Goal: Task Accomplishment & Management: Manage account settings

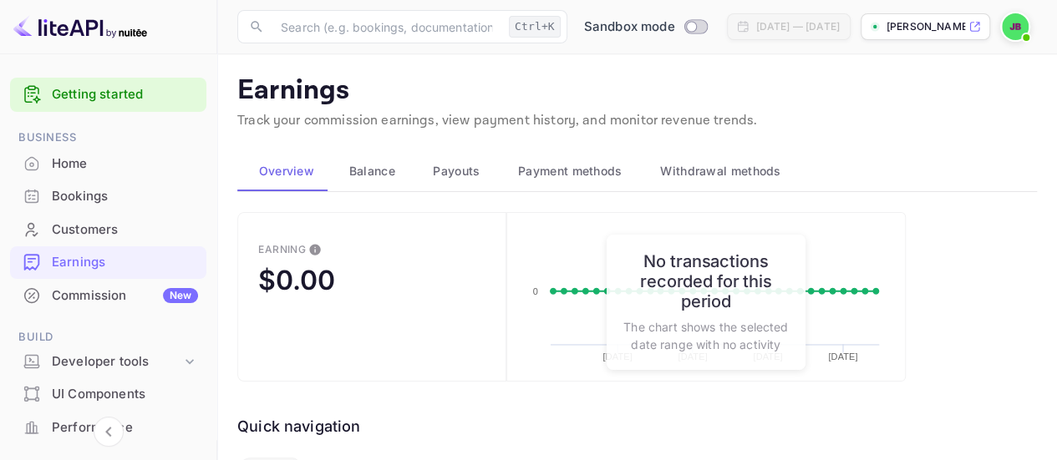
click at [376, 170] on span "Balance" at bounding box center [372, 171] width 46 height 20
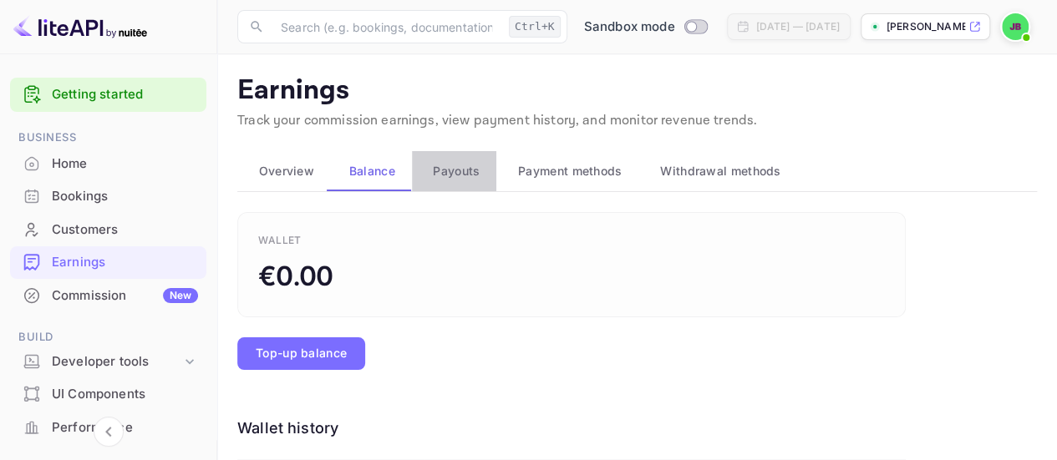
click at [460, 176] on span "Payouts" at bounding box center [456, 171] width 47 height 20
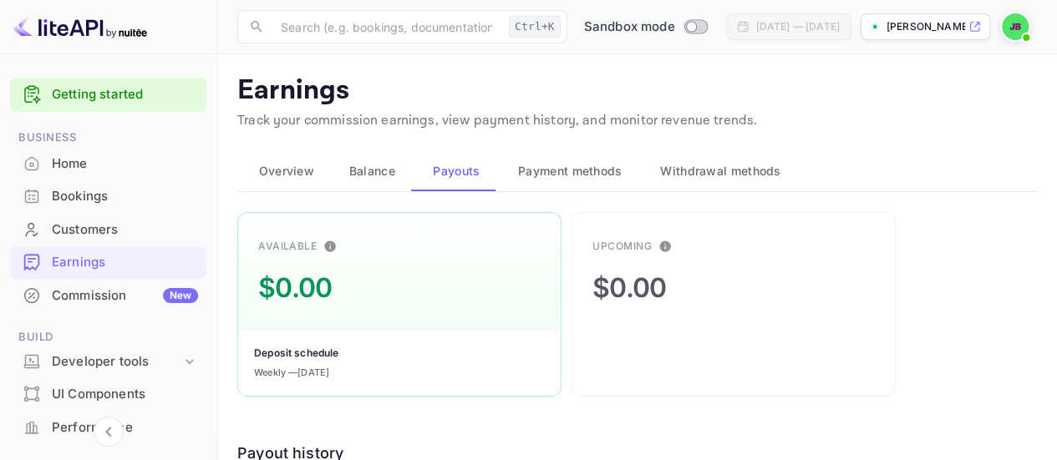
click at [550, 175] on span "Payment methods" at bounding box center [570, 171] width 104 height 20
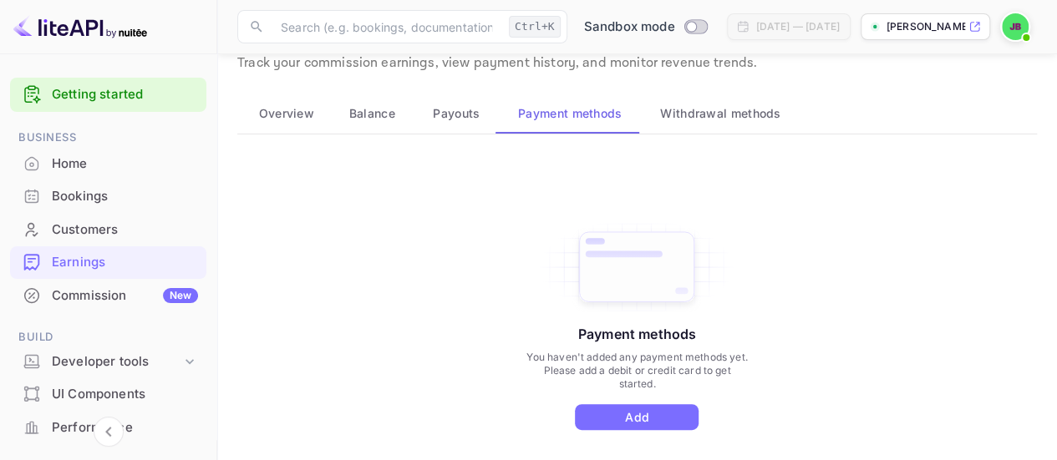
scroll to position [51, 0]
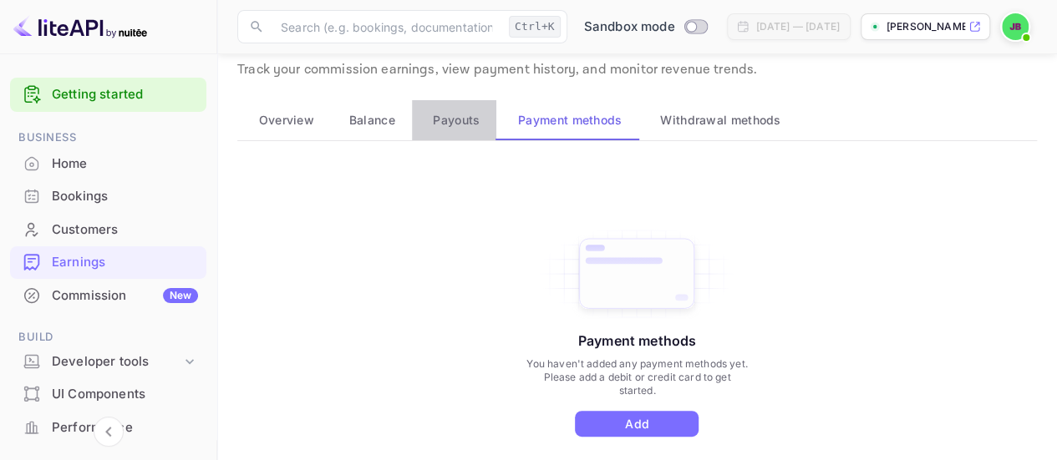
click at [443, 113] on span "Payouts" at bounding box center [456, 120] width 47 height 20
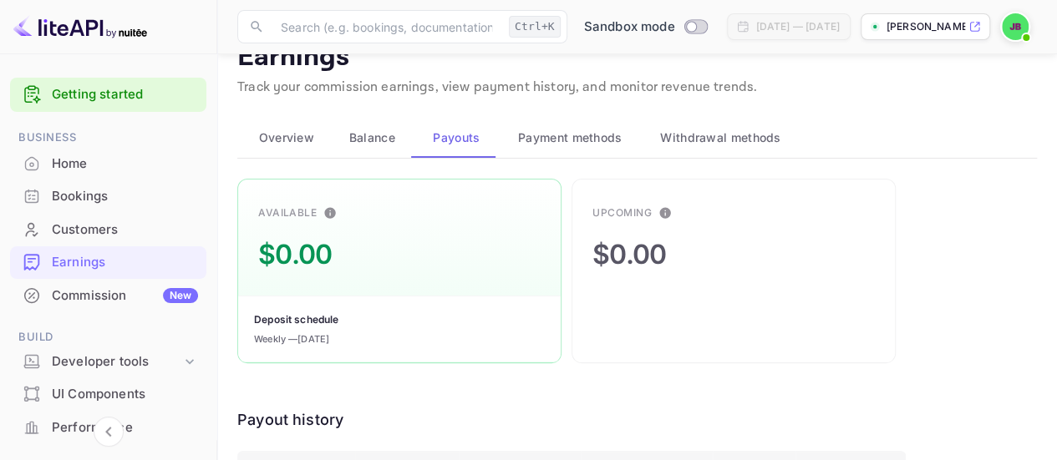
scroll to position [19, 0]
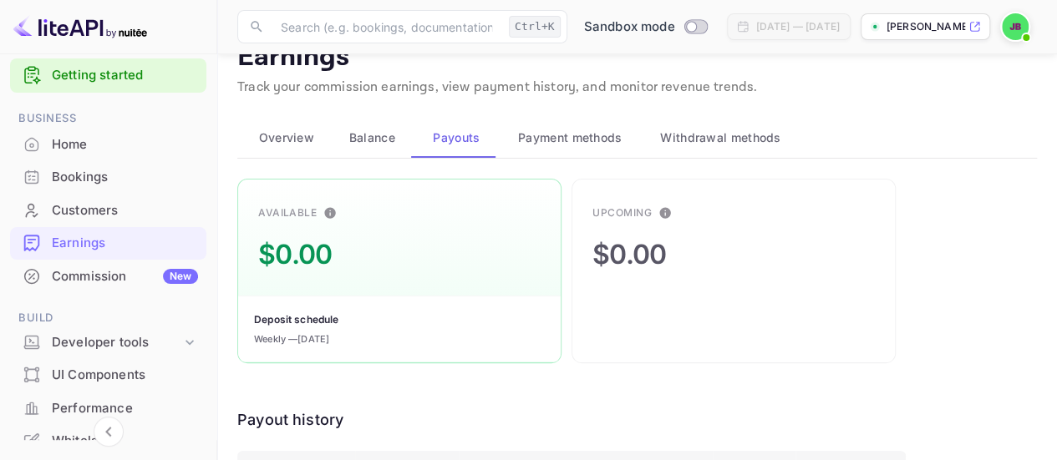
click at [110, 271] on div "Commission New" at bounding box center [125, 276] width 146 height 19
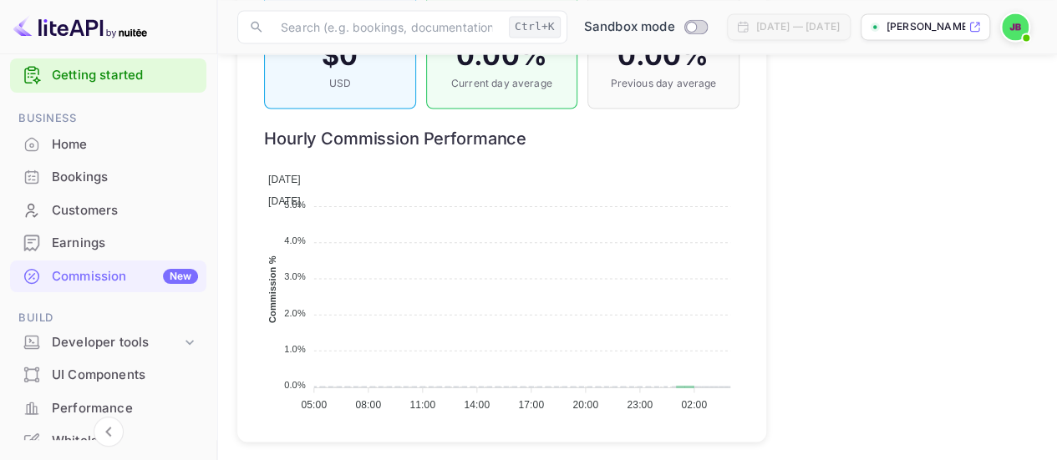
scroll to position [1417, 0]
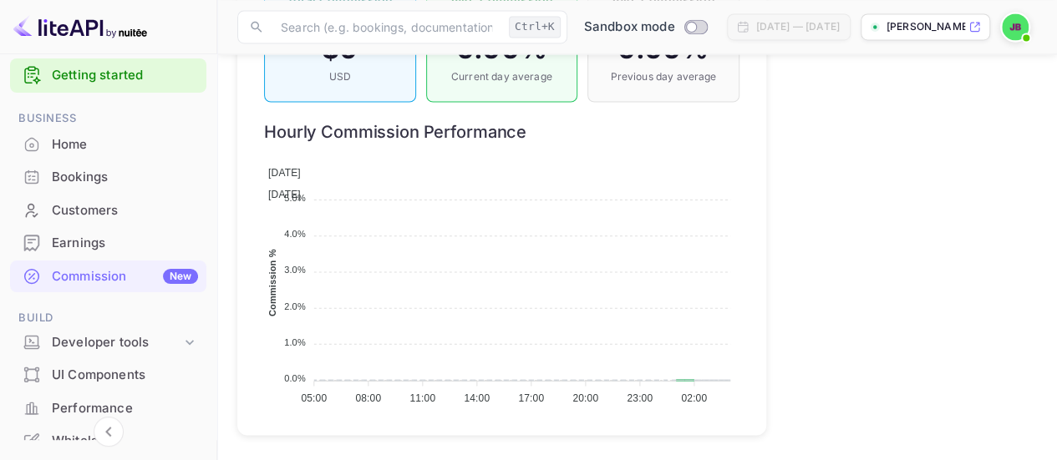
click at [134, 368] on div "UI Components" at bounding box center [125, 375] width 146 height 19
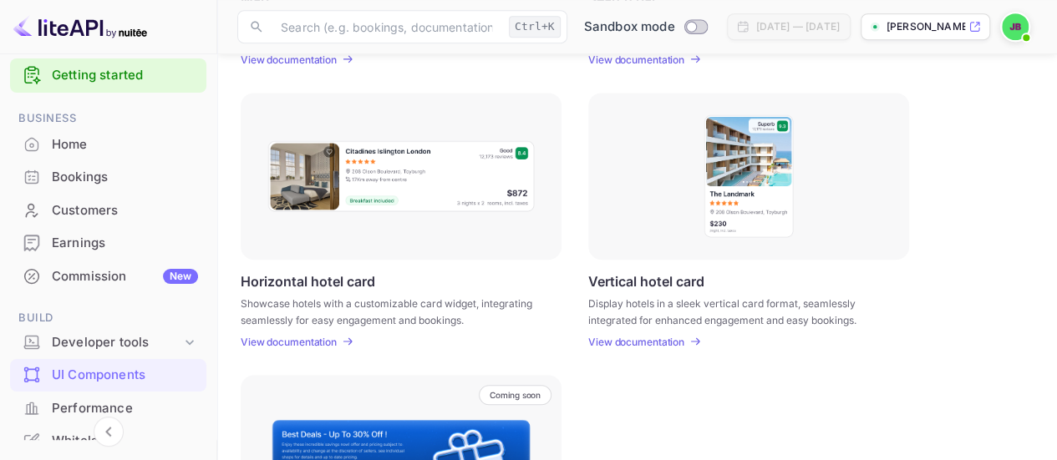
scroll to position [496, 0]
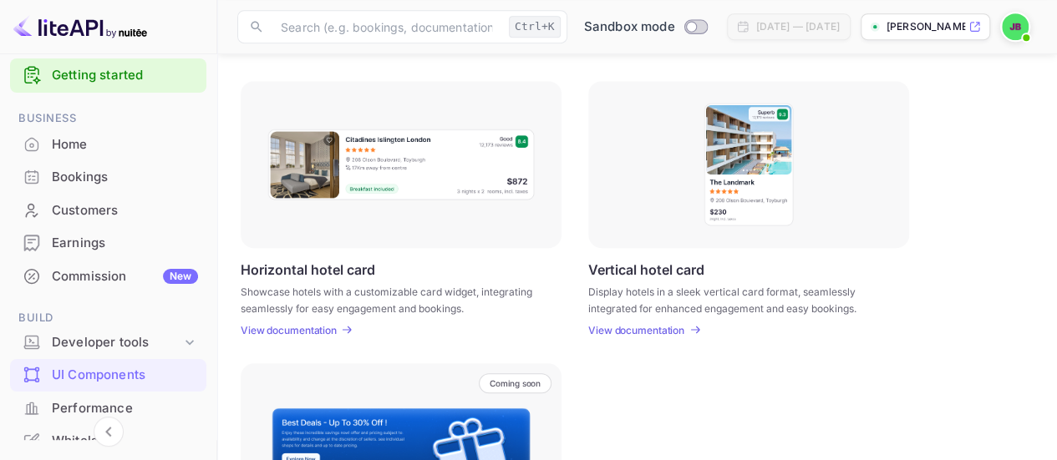
click at [314, 324] on p "View documentation" at bounding box center [289, 330] width 96 height 13
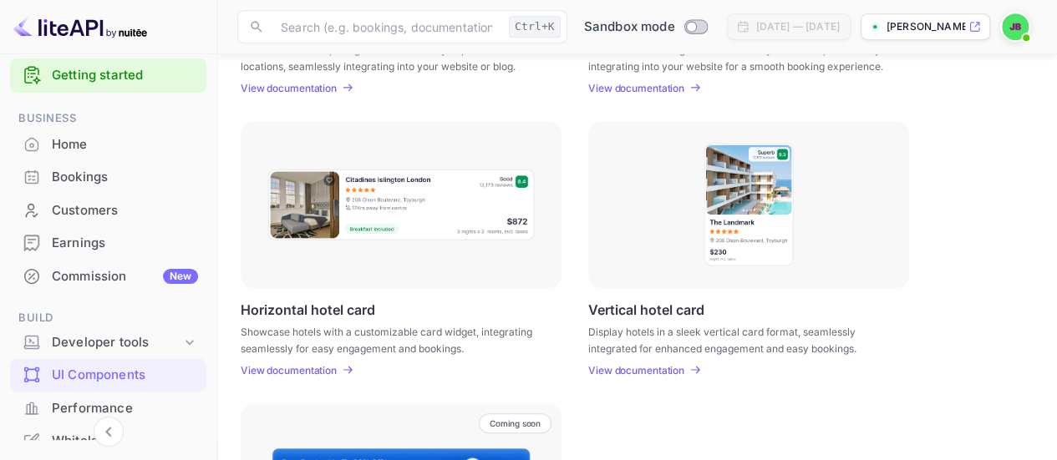
scroll to position [455, 0]
click at [626, 372] on p "View documentation" at bounding box center [636, 371] width 96 height 13
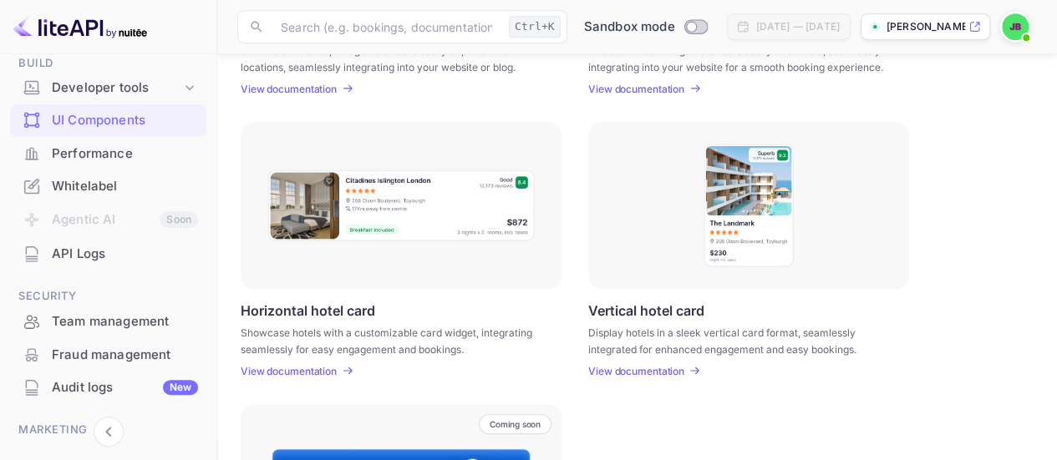
scroll to position [378, 0]
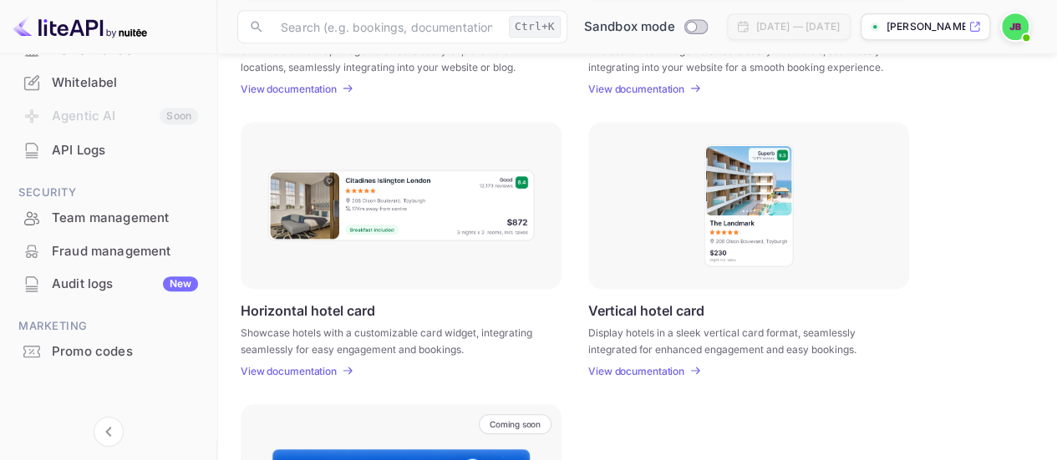
click at [109, 116] on li "Agentic AI Soon" at bounding box center [108, 116] width 196 height 35
click at [135, 253] on div "Fraud management" at bounding box center [125, 251] width 146 height 19
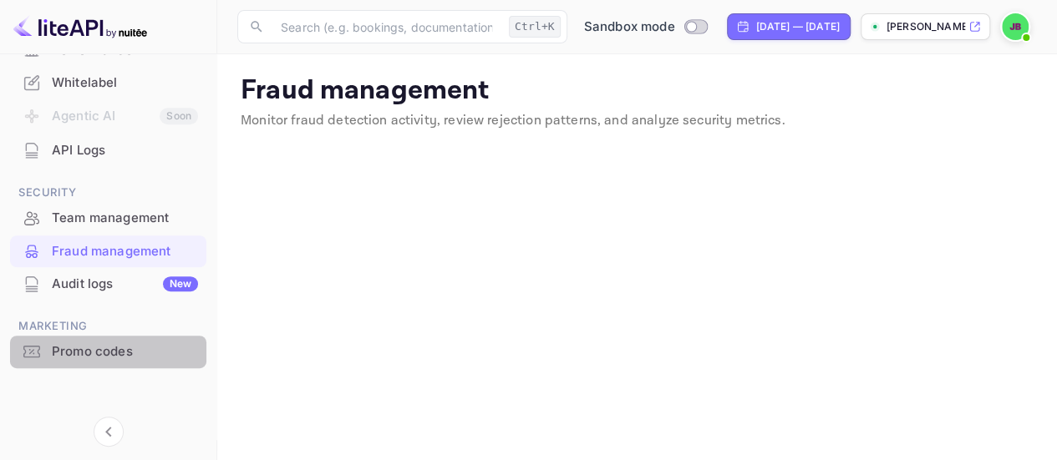
click at [114, 361] on div "Promo codes" at bounding box center [108, 352] width 196 height 33
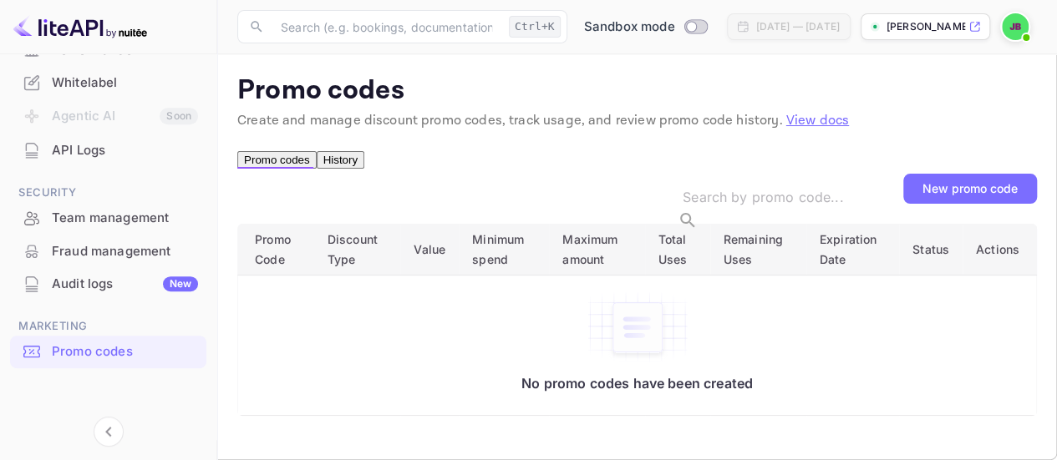
click at [941, 196] on div "New promo code" at bounding box center [969, 188] width 95 height 14
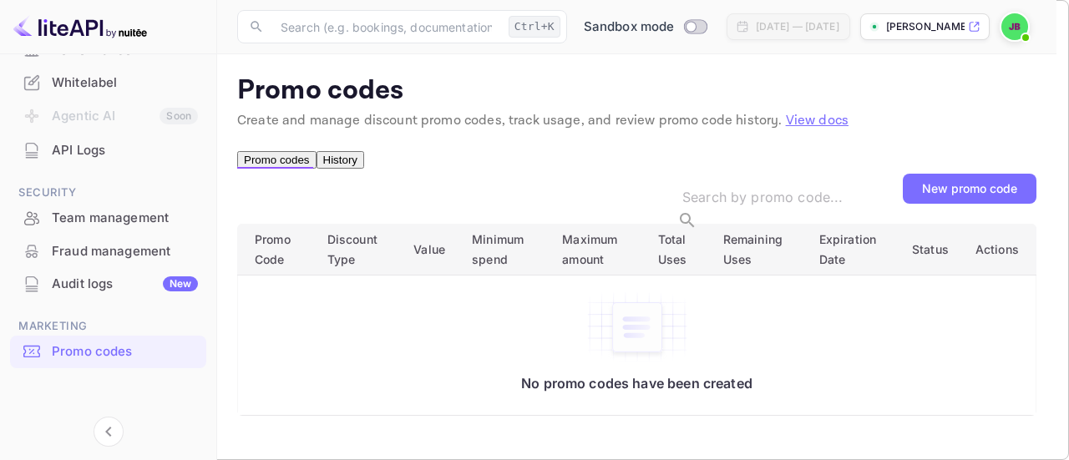
click at [843, 145] on div at bounding box center [534, 230] width 1069 height 460
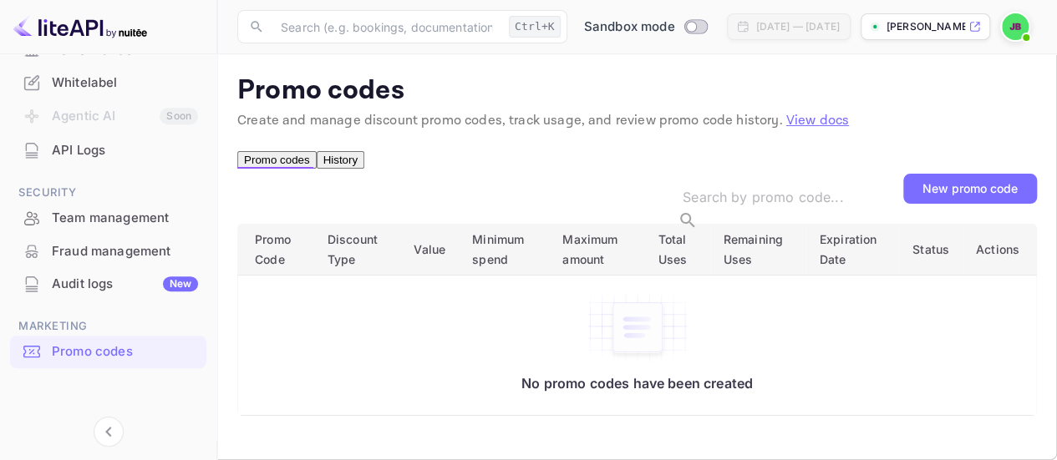
click at [212, 263] on div "Getting started Business Home Bookings Customers Earnings Commission New Build …" at bounding box center [108, 65] width 216 height 745
drag, startPoint x: 212, startPoint y: 263, endPoint x: 209, endPoint y: 180, distance: 82.8
click at [209, 180] on div "Getting started Business Home Bookings Customers Earnings Commission New Build …" at bounding box center [108, 65] width 216 height 745
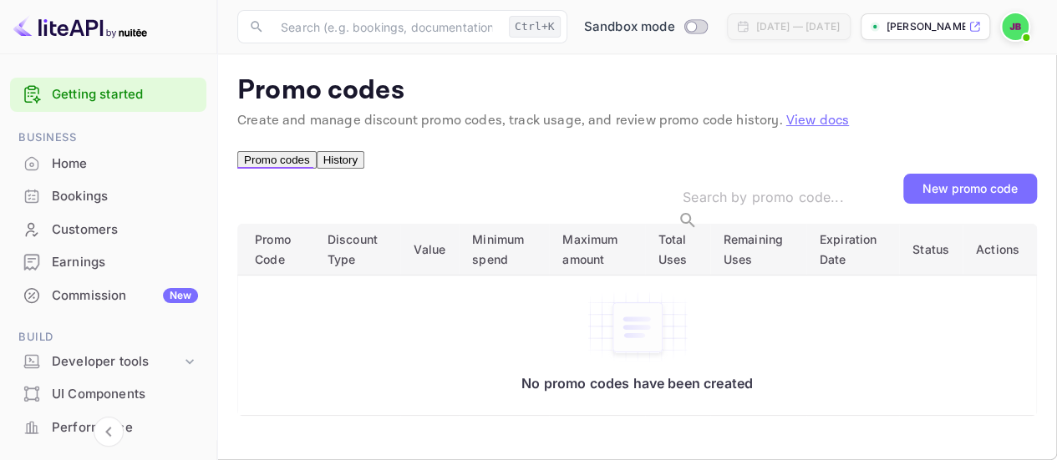
click at [110, 238] on div "Customers" at bounding box center [125, 230] width 146 height 19
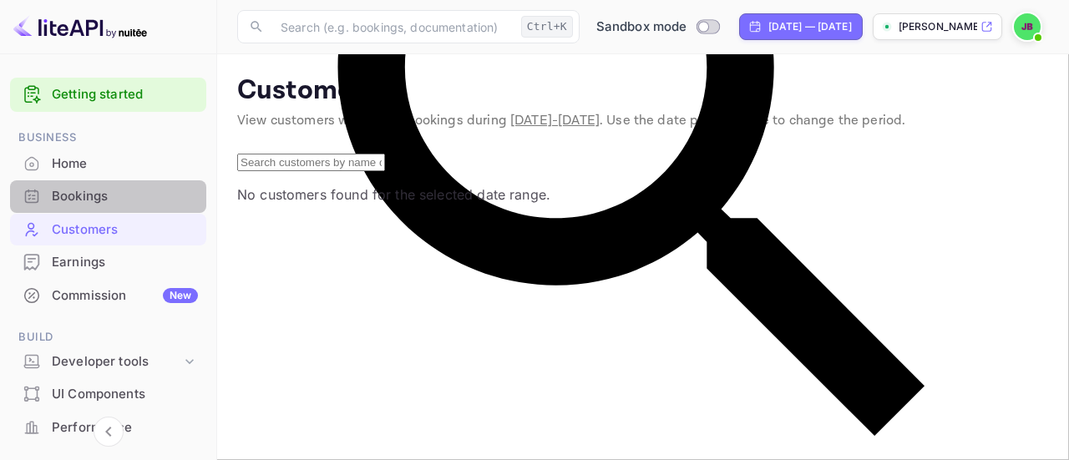
click at [148, 200] on div "Bookings" at bounding box center [125, 196] width 146 height 19
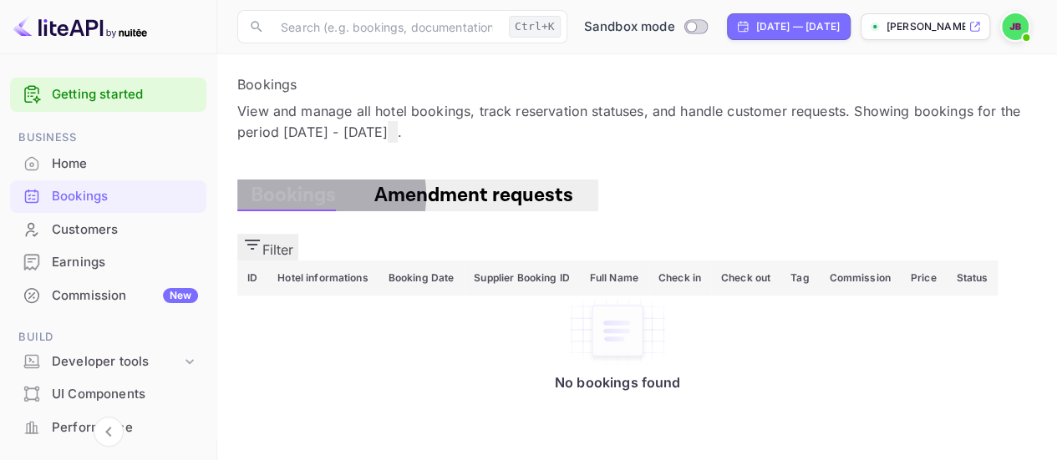
click at [423, 203] on span "Amendment requests" at bounding box center [473, 195] width 199 height 26
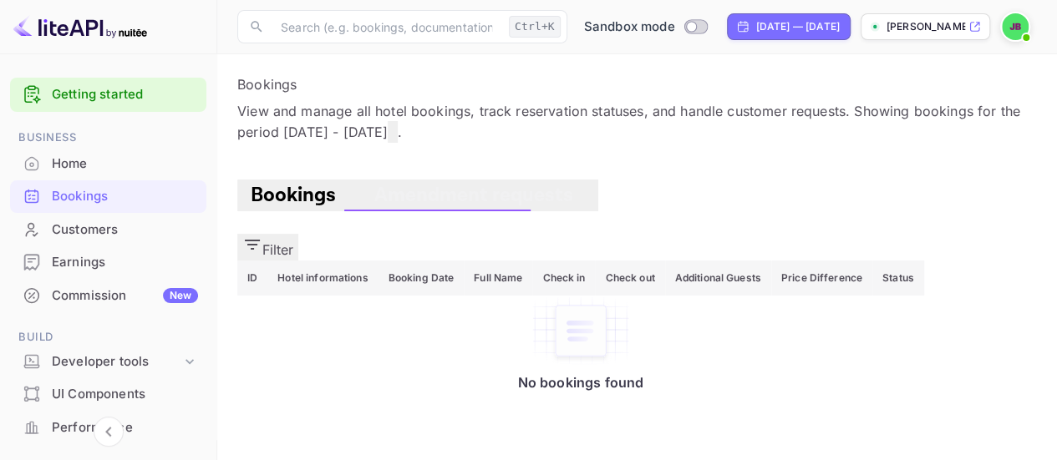
click at [310, 206] on span "Bookings" at bounding box center [293, 195] width 85 height 26
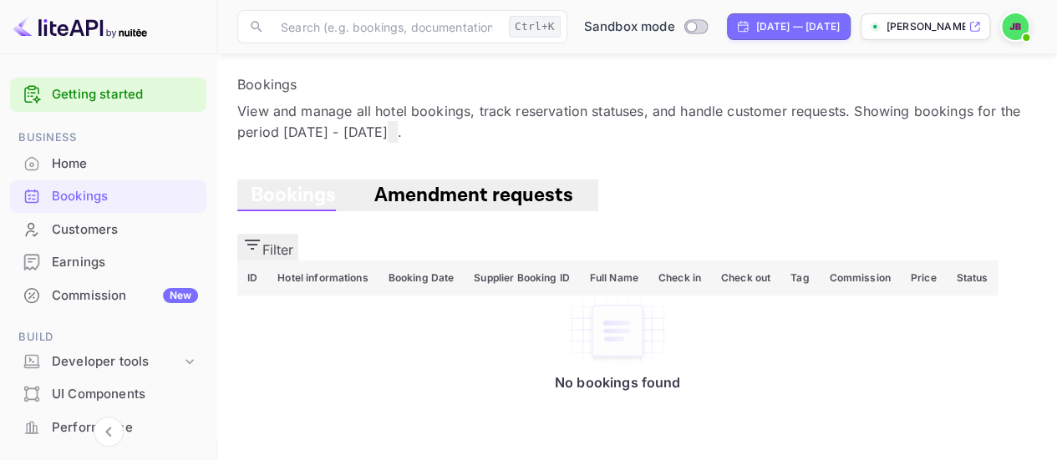
scroll to position [49, 0]
click at [142, 302] on div "Commission New" at bounding box center [125, 296] width 146 height 19
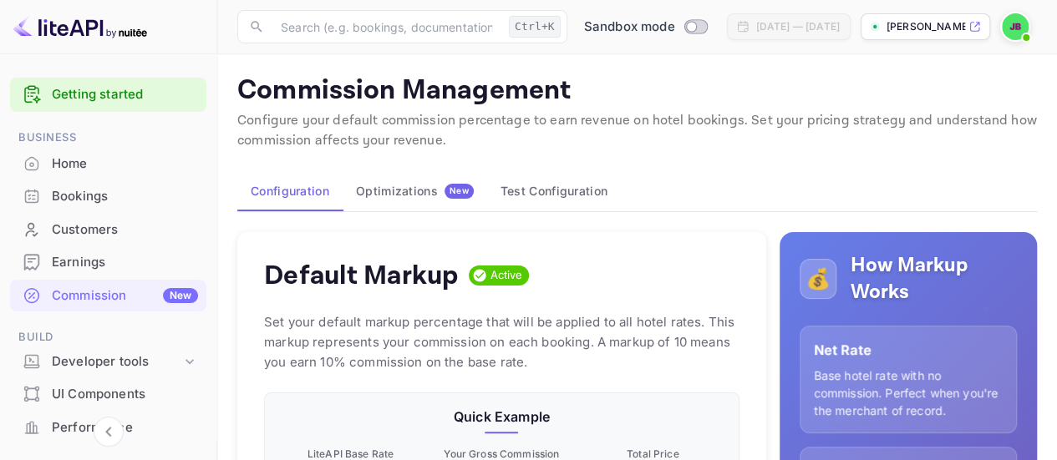
scroll to position [283, 461]
click at [371, 180] on button "Optimizations New" at bounding box center [415, 191] width 145 height 40
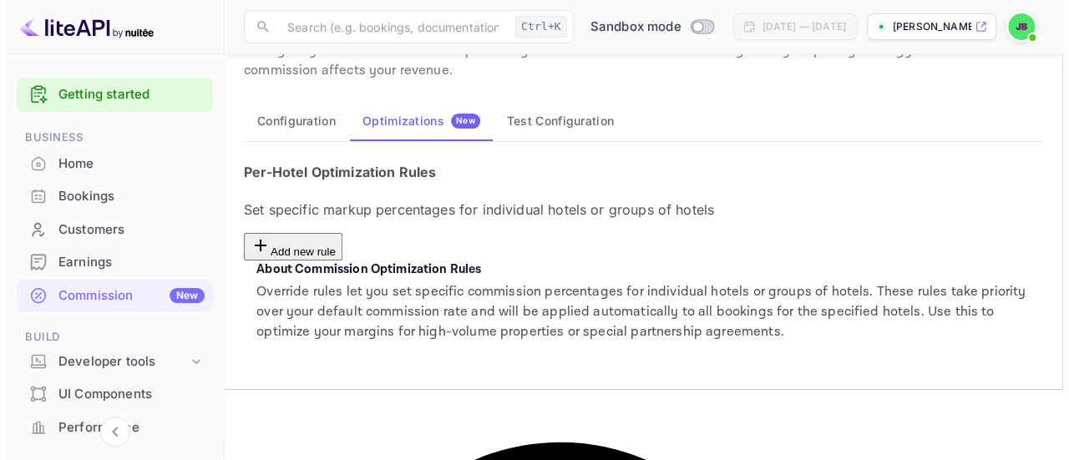
scroll to position [72, 0]
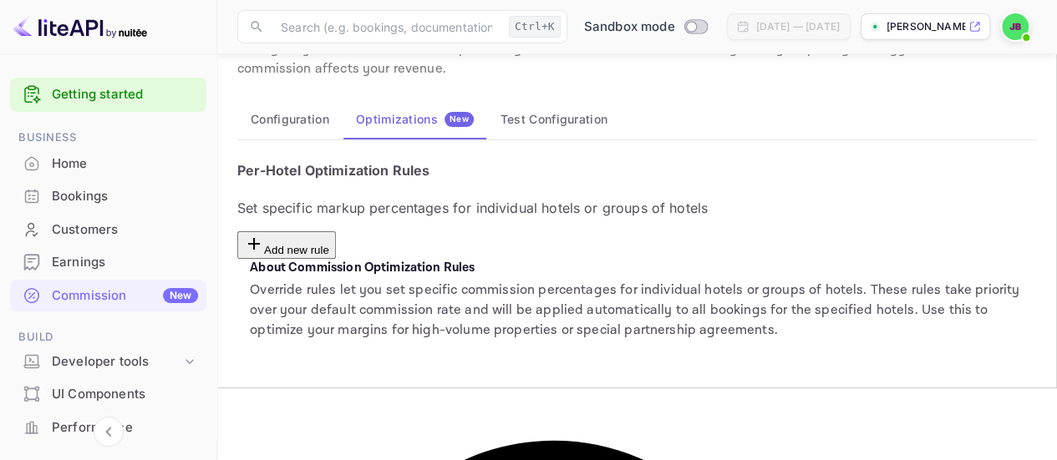
click at [336, 231] on button "Add new rule" at bounding box center [286, 245] width 99 height 28
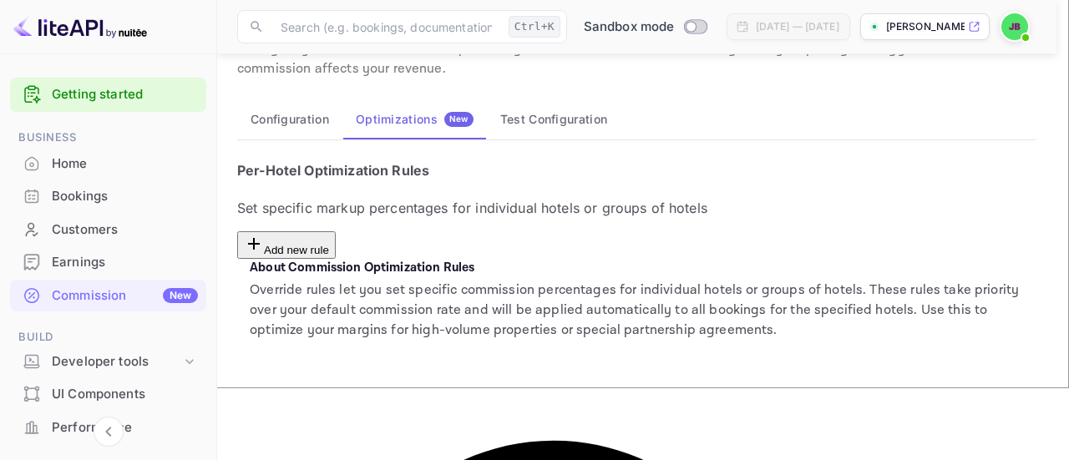
scroll to position [155, 0]
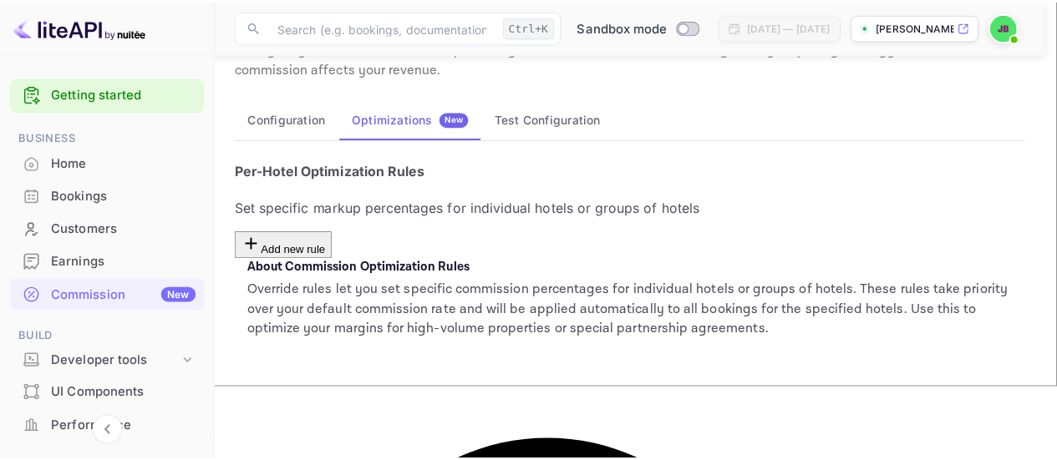
scroll to position [165, 0]
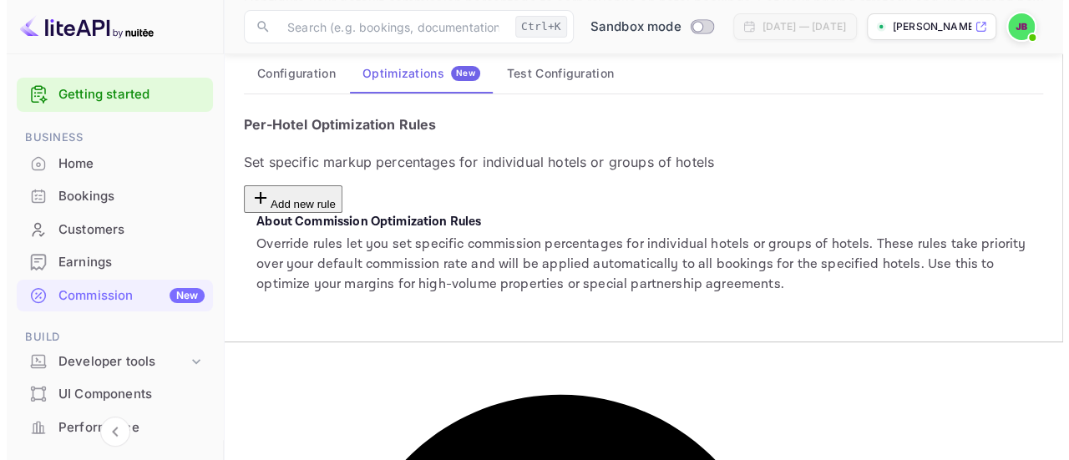
scroll to position [117, 0]
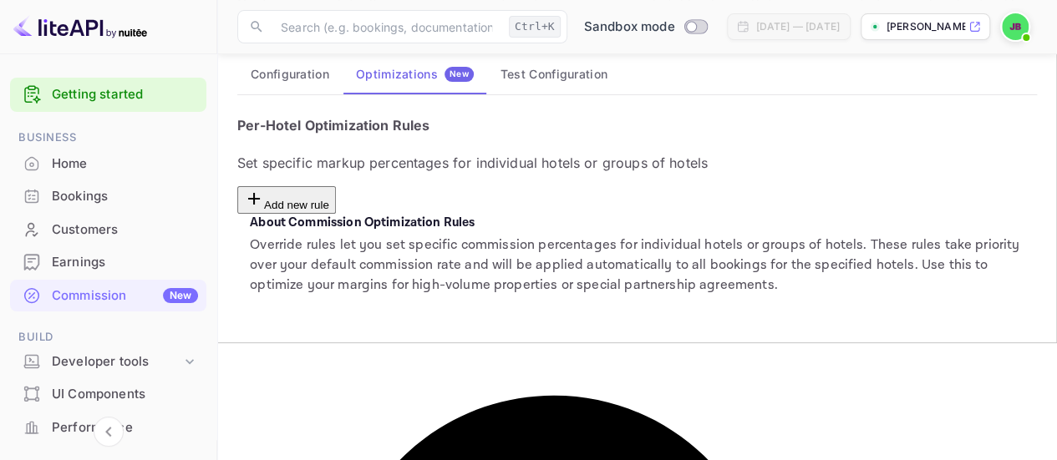
click at [336, 186] on button "Add new rule" at bounding box center [286, 200] width 99 height 28
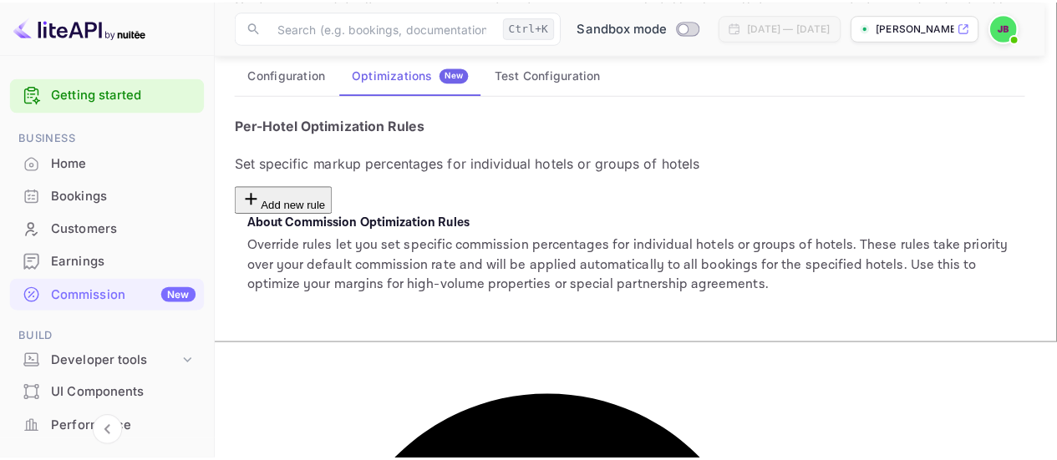
scroll to position [165, 0]
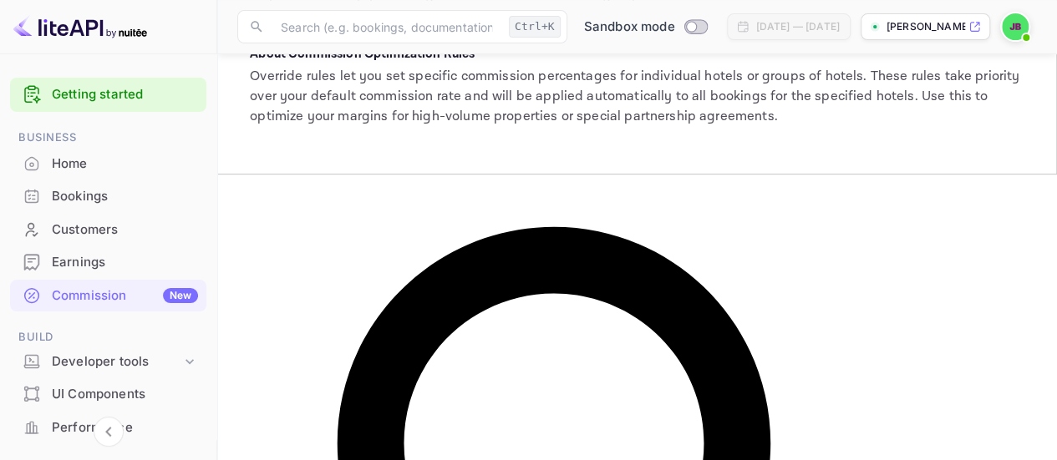
scroll to position [0, 0]
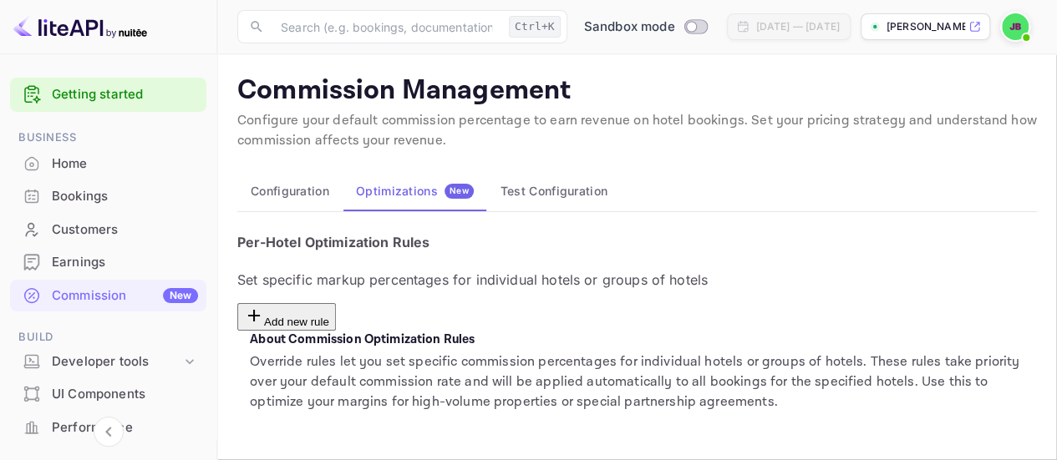
click at [98, 171] on div "Home" at bounding box center [125, 164] width 146 height 19
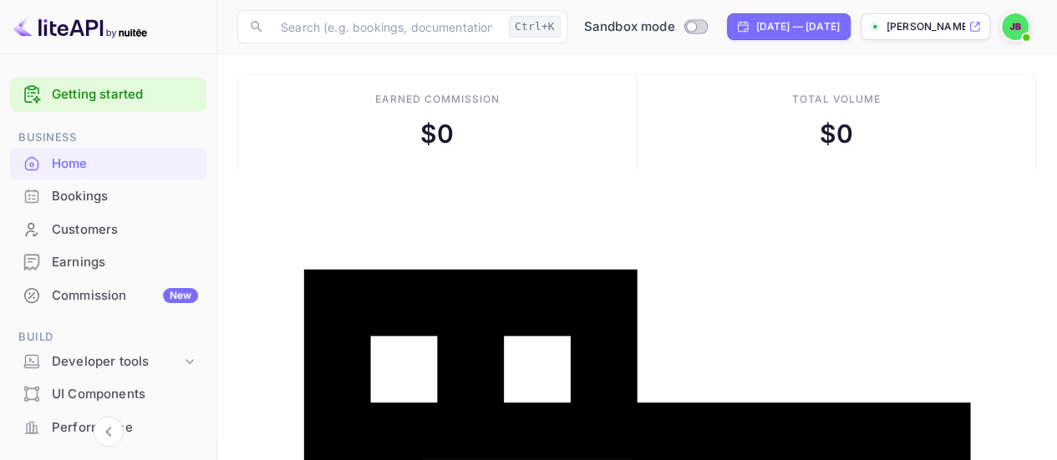
scroll to position [258, 244]
drag, startPoint x: 165, startPoint y: 66, endPoint x: 165, endPoint y: 80, distance: 14.2
click at [165, 66] on div at bounding box center [108, 62] width 216 height 17
click at [160, 83] on div "Getting started" at bounding box center [108, 95] width 196 height 34
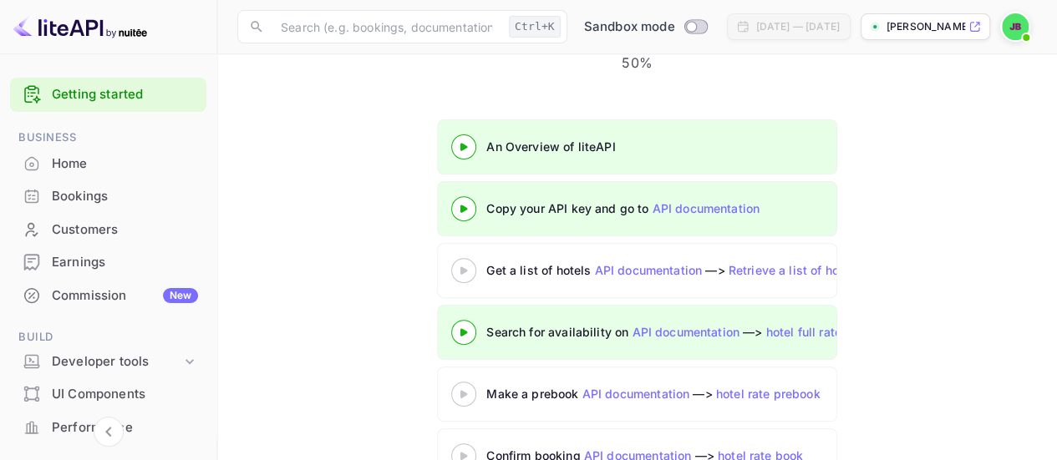
scroll to position [218, 0]
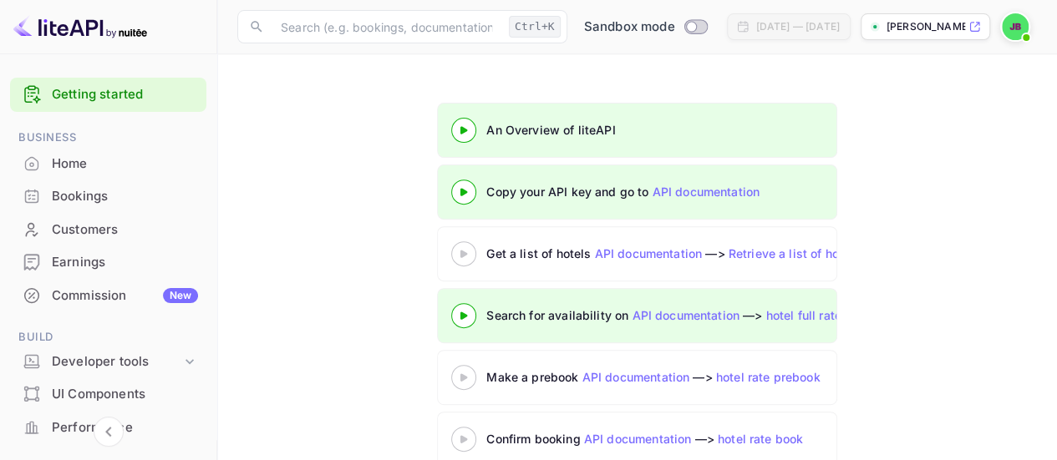
click at [702, 185] on link "API documentation" at bounding box center [706, 192] width 108 height 14
